Goal: Task Accomplishment & Management: Use online tool/utility

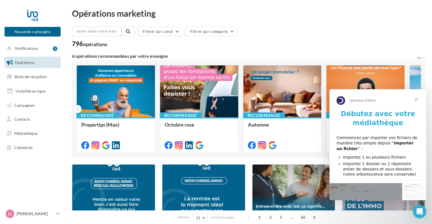
click at [415, 100] on span "Fermer" at bounding box center [416, 99] width 20 height 20
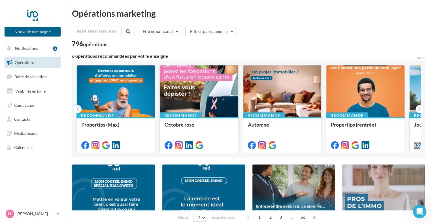
click at [189, 86] on div at bounding box center [199, 91] width 78 height 52
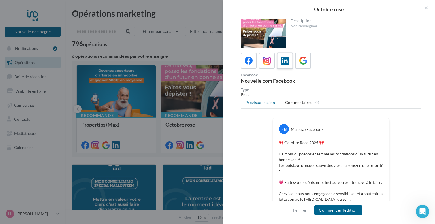
click at [284, 61] on icon at bounding box center [285, 61] width 8 height 8
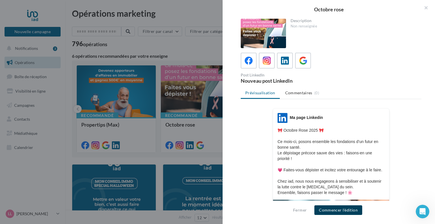
click at [330, 210] on button "Commencer l'édition" at bounding box center [338, 210] width 48 height 10
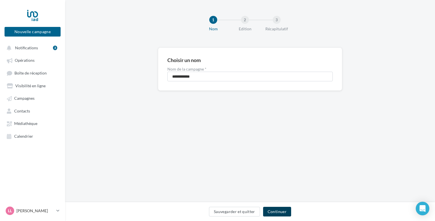
click at [281, 212] on button "Continuer" at bounding box center [277, 212] width 28 height 10
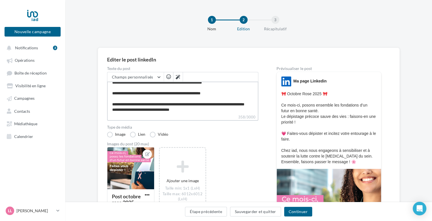
scroll to position [27, 0]
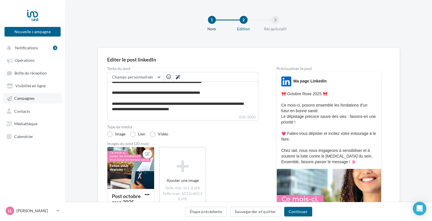
click at [30, 98] on span "Campagnes" at bounding box center [24, 98] width 20 height 5
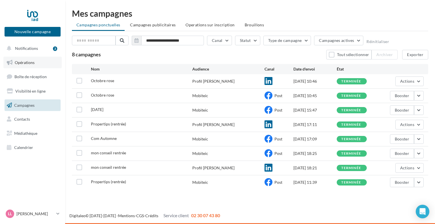
click at [27, 61] on span "Opérations" at bounding box center [25, 62] width 20 height 5
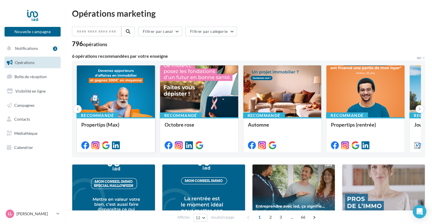
click at [114, 107] on div at bounding box center [116, 91] width 78 height 52
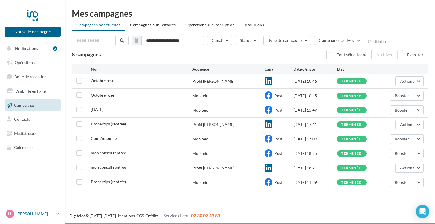
click at [38, 214] on p "[PERSON_NAME]" at bounding box center [35, 214] width 38 height 6
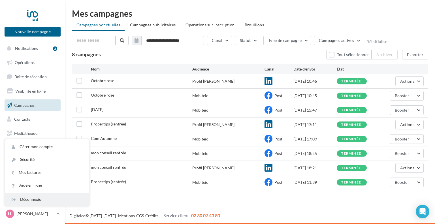
click at [33, 200] on div "Déconnexion" at bounding box center [47, 199] width 84 height 13
